Goal: Information Seeking & Learning: Understand process/instructions

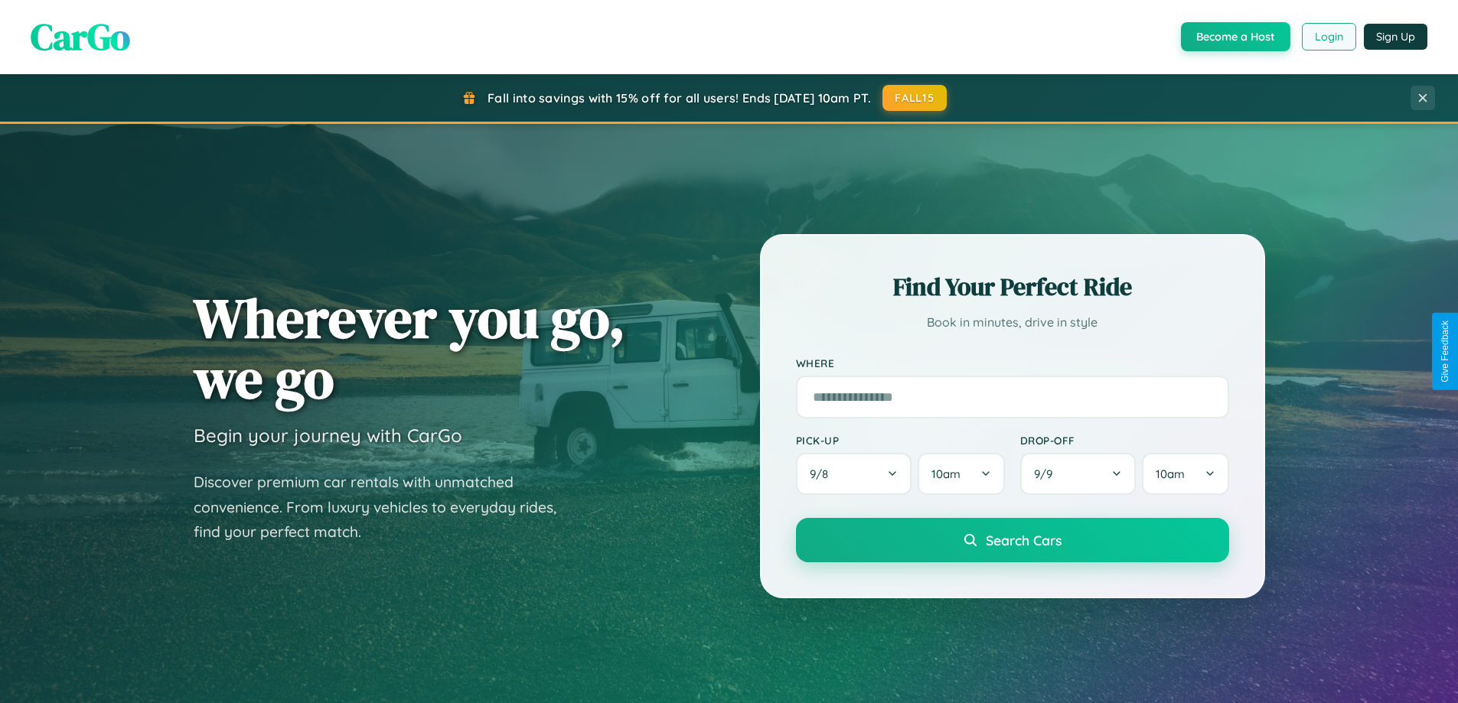
click at [1328, 37] on button "Login" at bounding box center [1328, 37] width 54 height 28
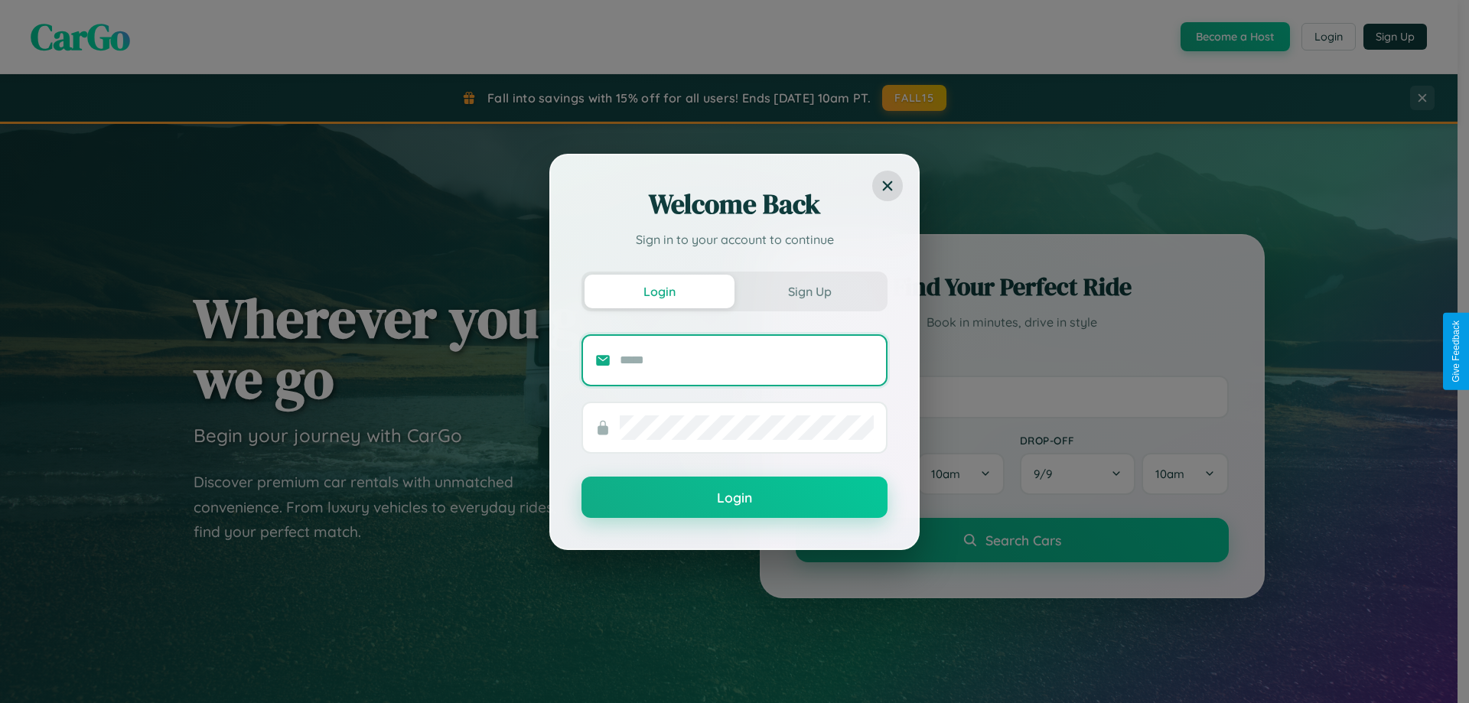
click at [747, 360] on input "text" at bounding box center [747, 360] width 254 height 24
type input "**********"
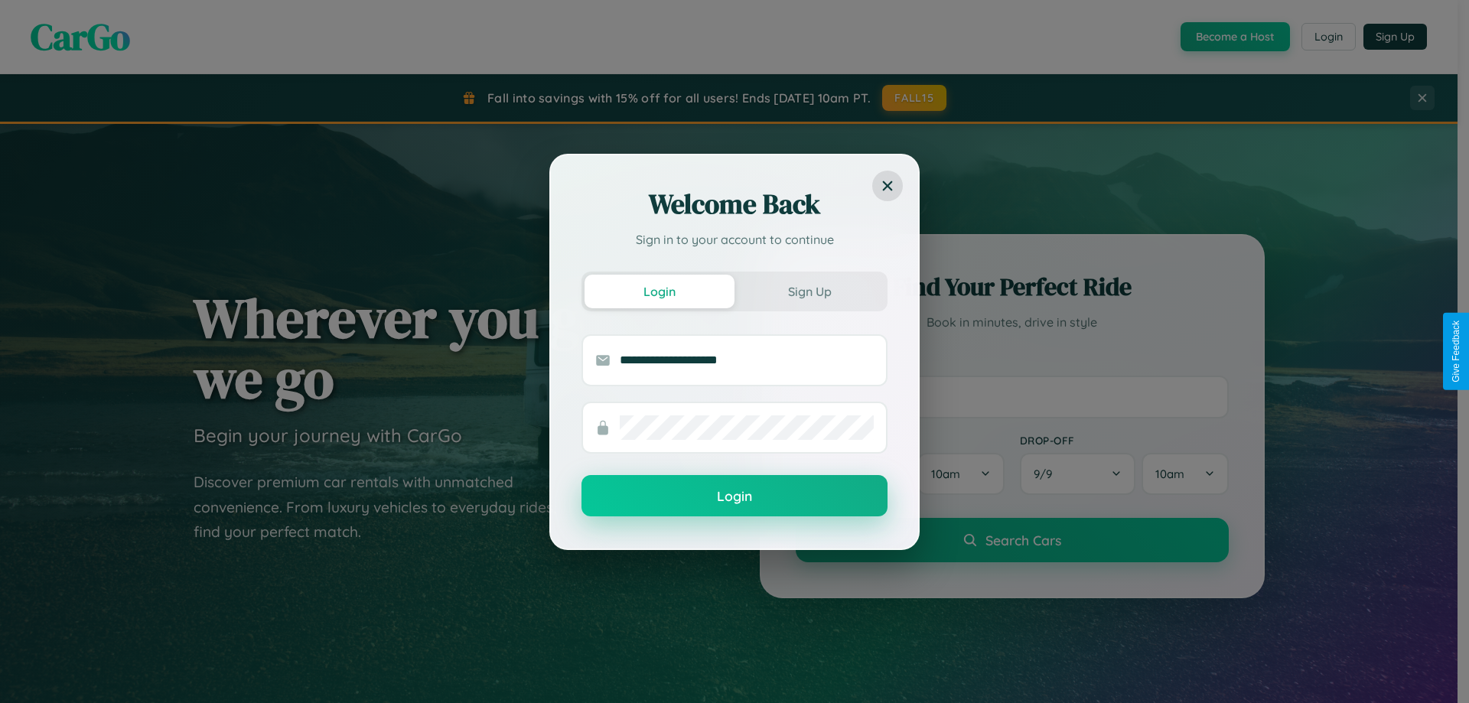
click at [735, 497] on button "Login" at bounding box center [735, 495] width 306 height 41
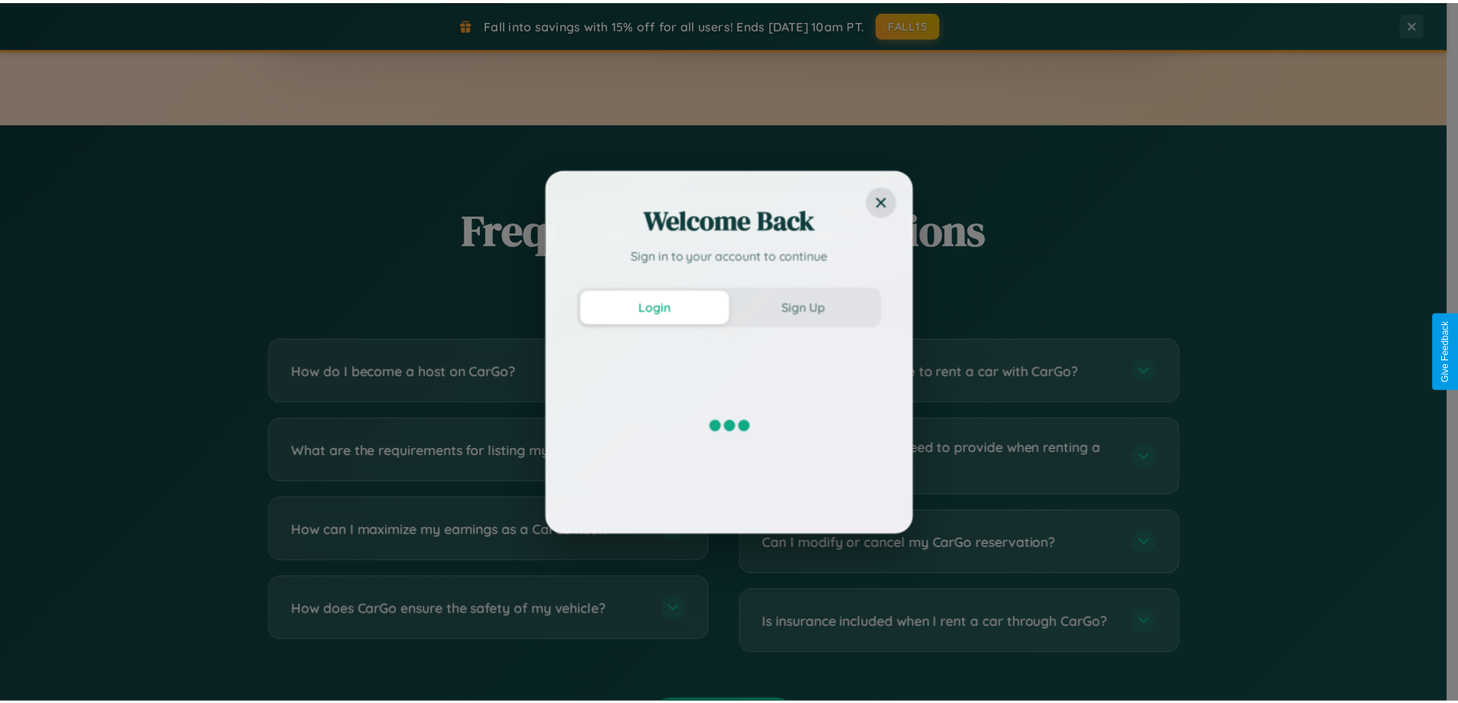
scroll to position [2944, 0]
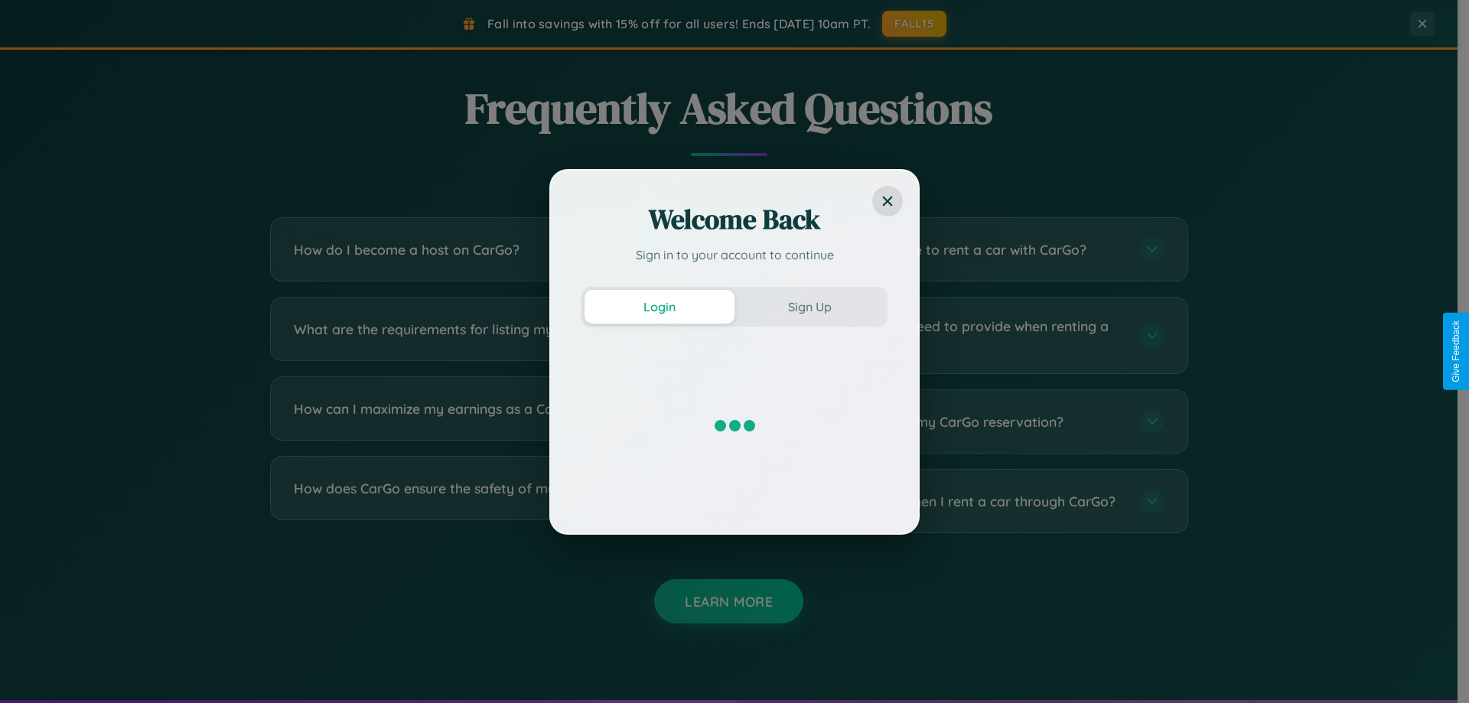
click at [966, 335] on div "Welcome Back Sign in to your account to continue Login Sign Up" at bounding box center [734, 351] width 1469 height 703
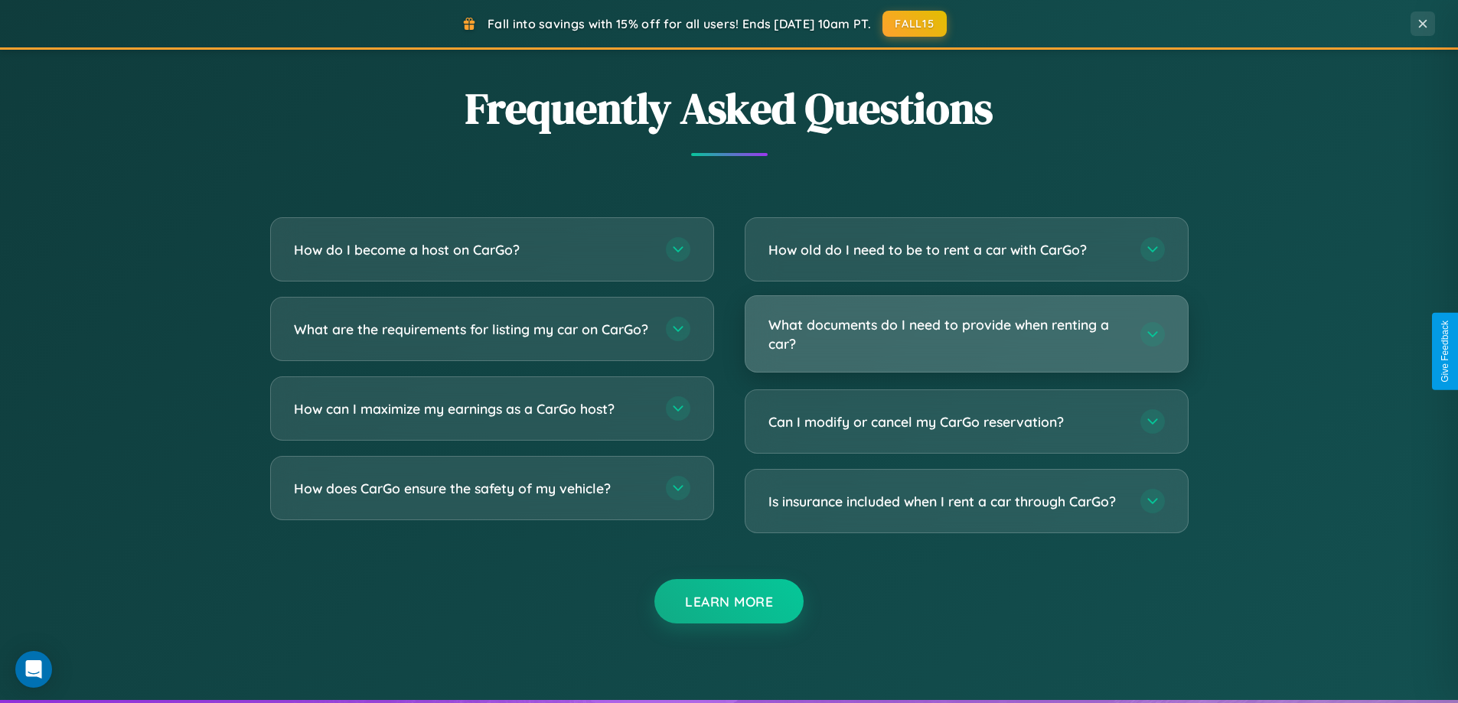
click at [966, 334] on h3 "What documents do I need to provide when renting a car?" at bounding box center [946, 333] width 357 height 37
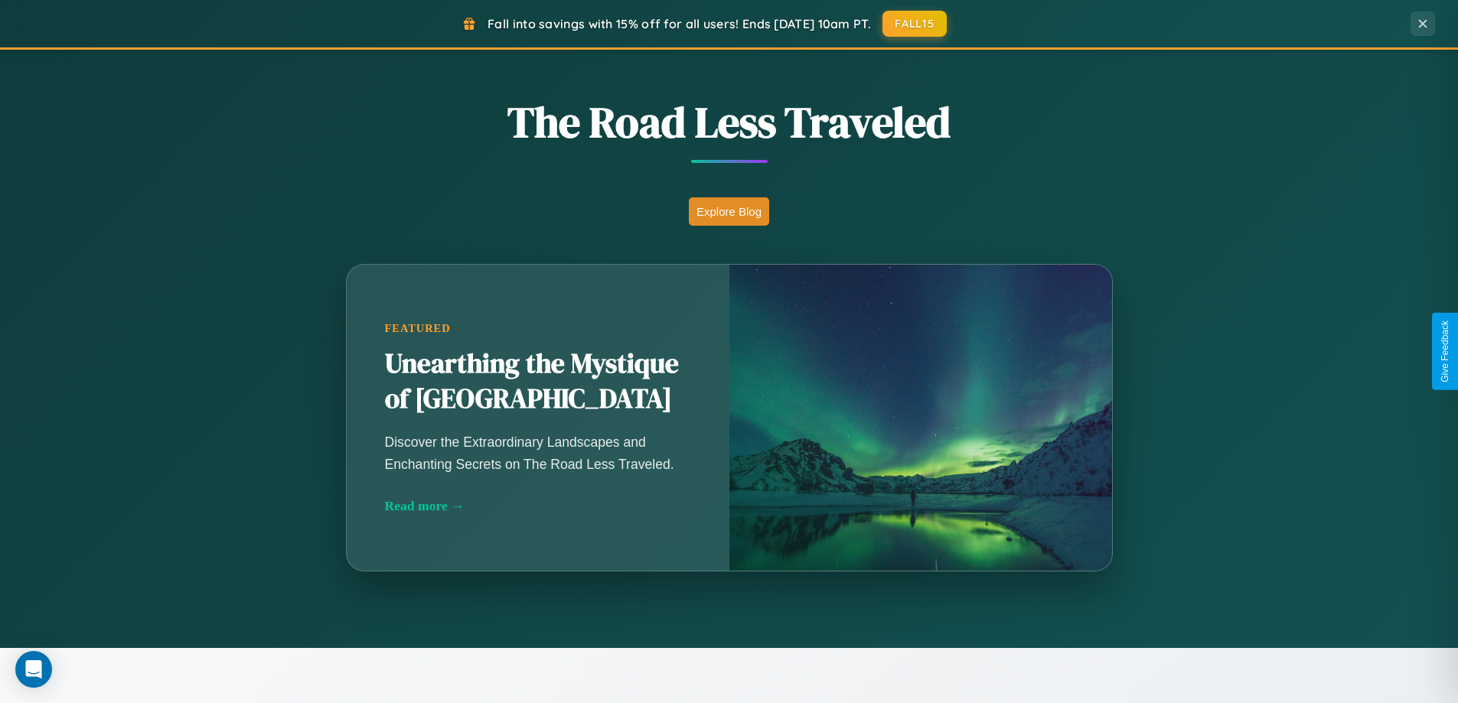
scroll to position [1053, 0]
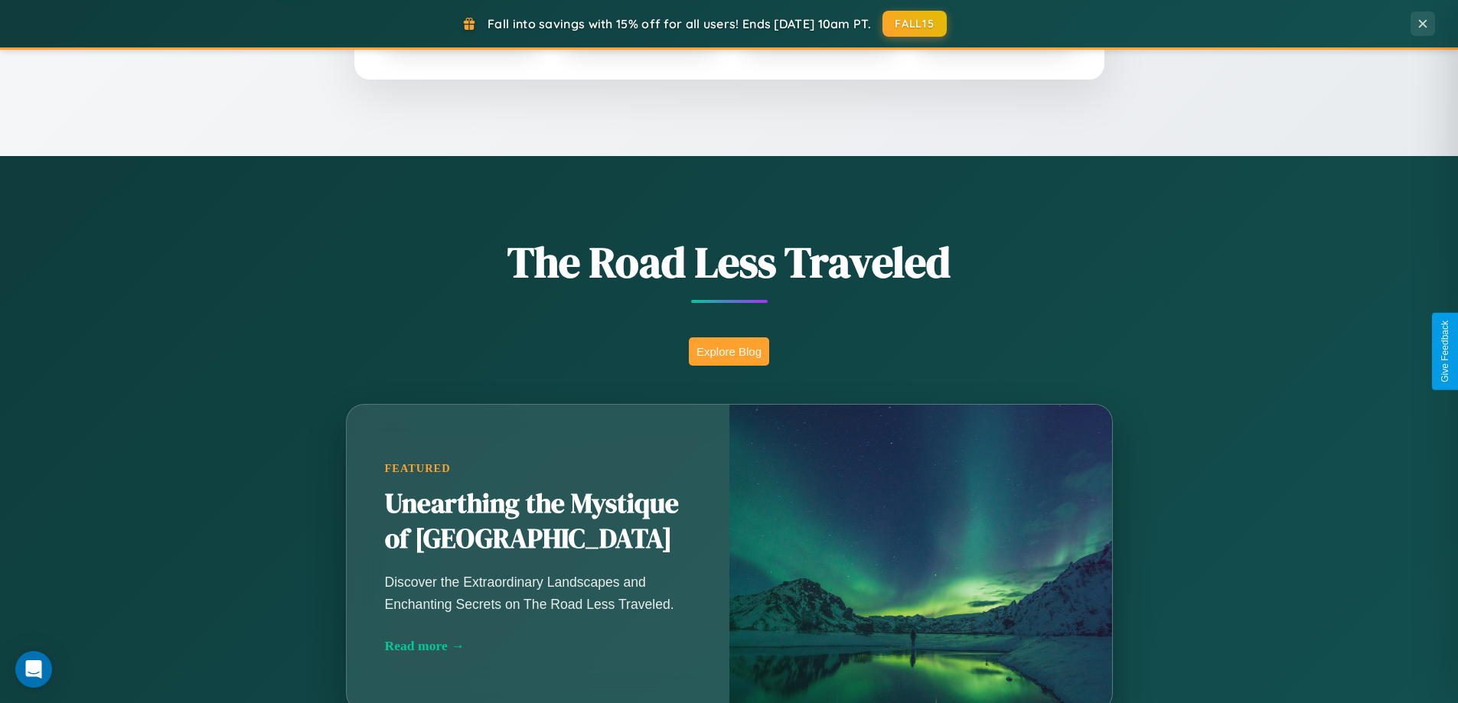
click at [728, 351] on button "Explore Blog" at bounding box center [729, 351] width 80 height 28
